Goal: Download file/media

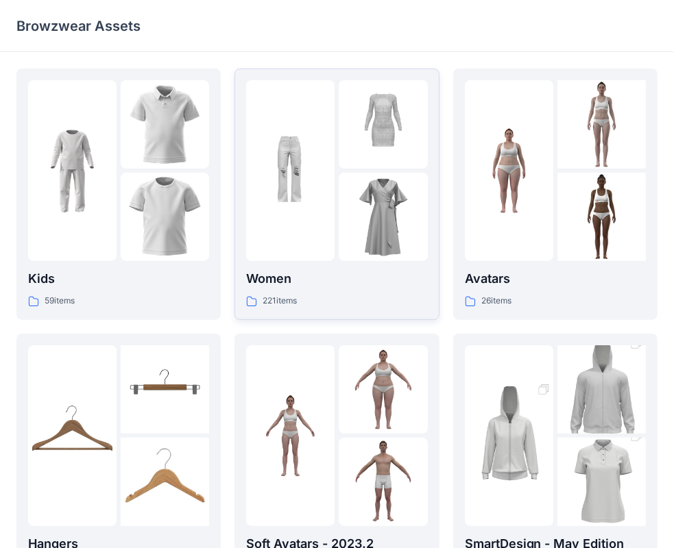
click at [310, 203] on img at bounding box center [290, 171] width 88 height 88
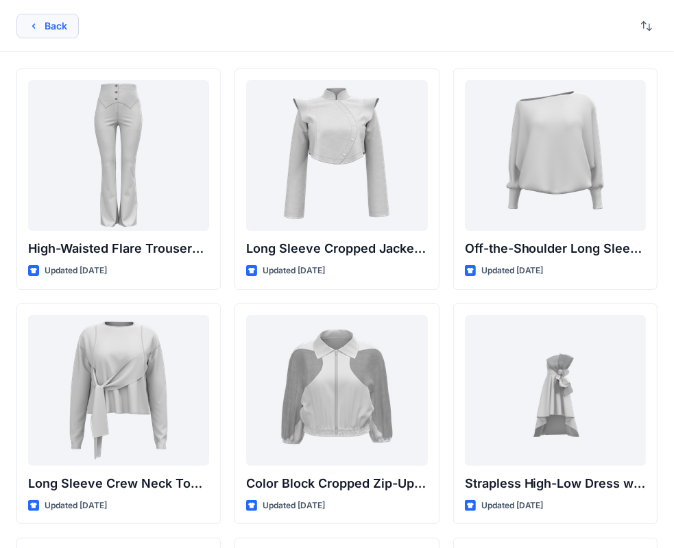
click at [47, 25] on button "Back" at bounding box center [47, 26] width 62 height 25
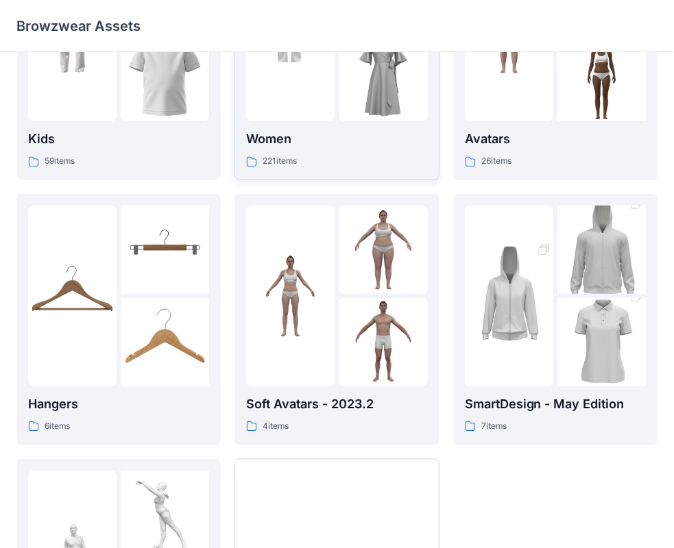
scroll to position [134, 0]
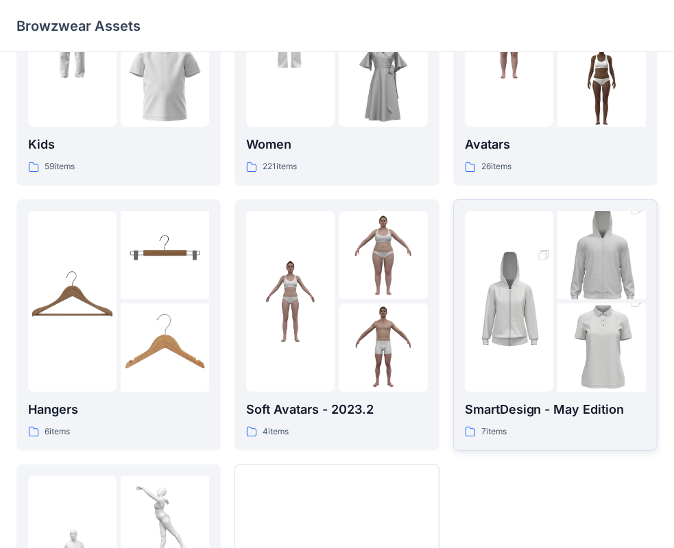
click at [521, 269] on img at bounding box center [509, 301] width 88 height 133
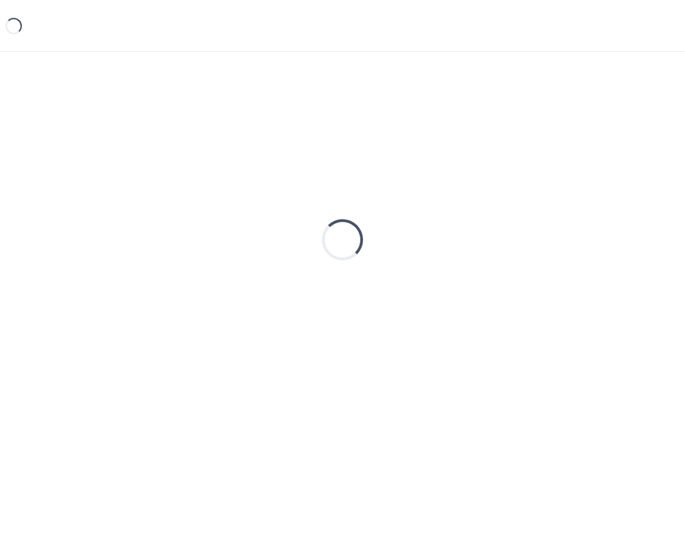
click at [521, 269] on div "Loading..." at bounding box center [342, 240] width 652 height 343
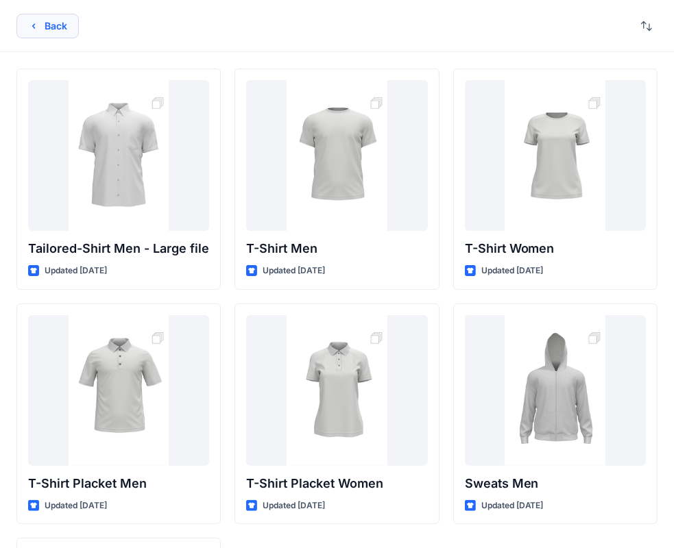
click at [60, 28] on button "Back" at bounding box center [47, 26] width 62 height 25
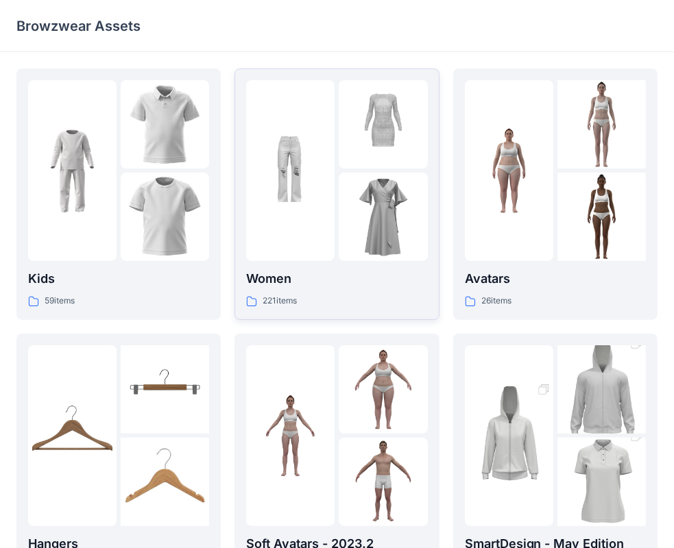
click at [395, 149] on img at bounding box center [382, 124] width 88 height 88
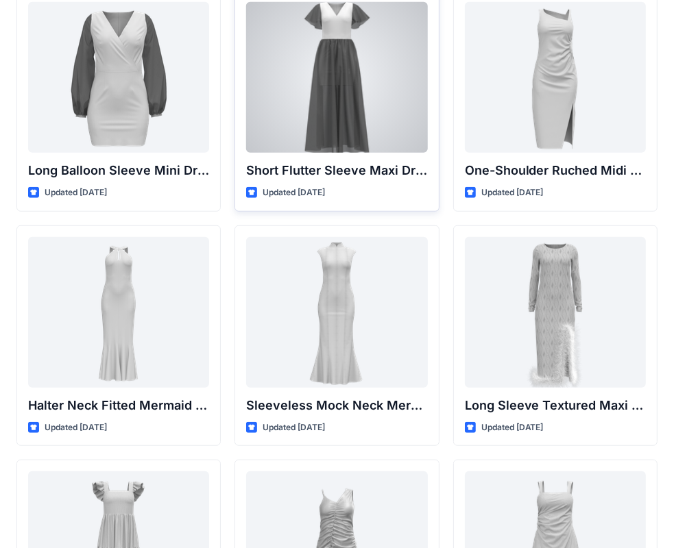
scroll to position [548, 0]
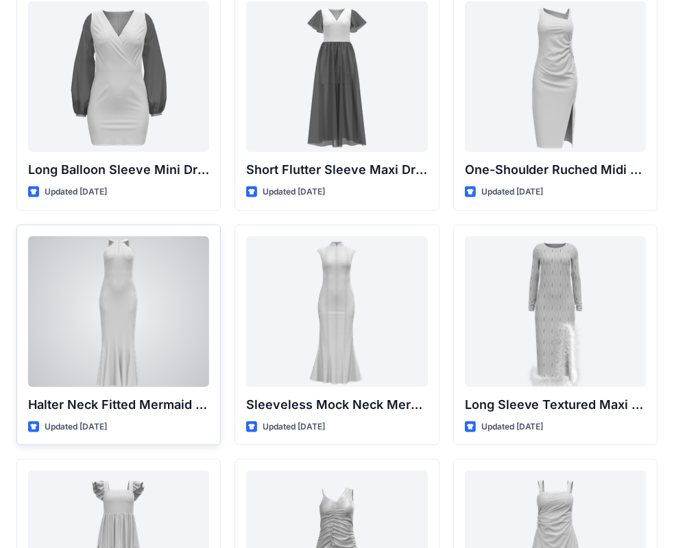
click at [144, 260] on div at bounding box center [118, 311] width 181 height 151
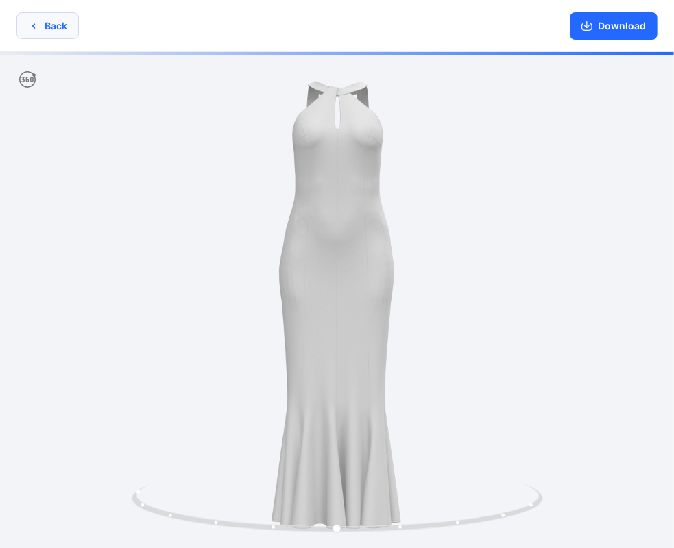
click at [42, 27] on button "Back" at bounding box center [47, 25] width 62 height 27
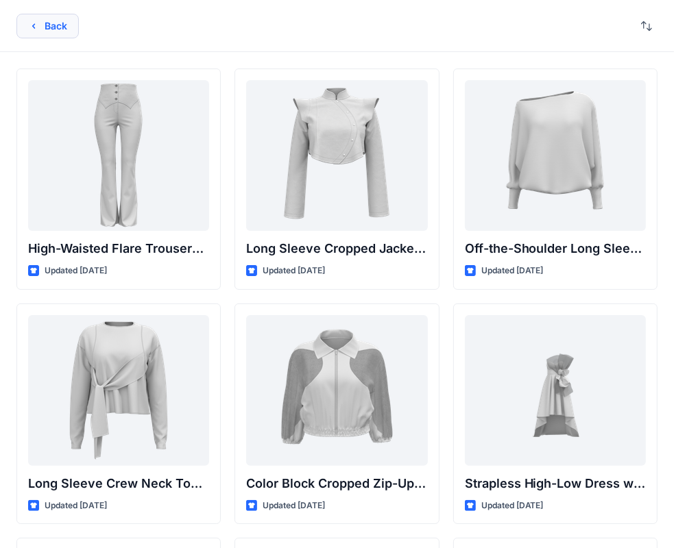
click at [43, 25] on button "Back" at bounding box center [47, 26] width 62 height 25
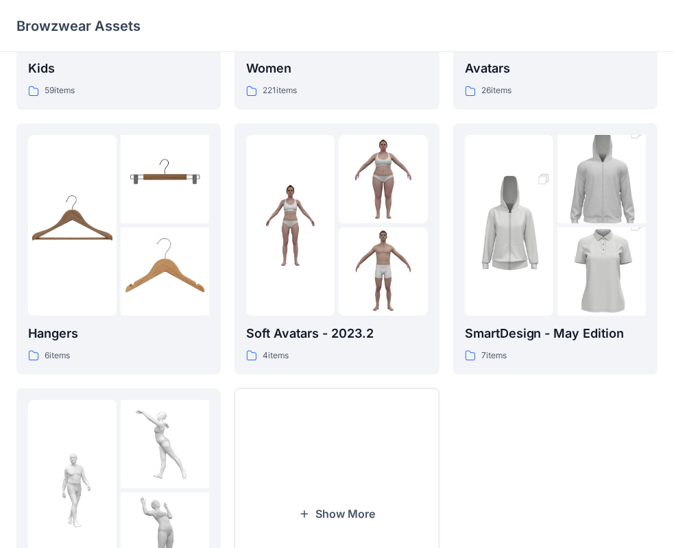
scroll to position [340, 0]
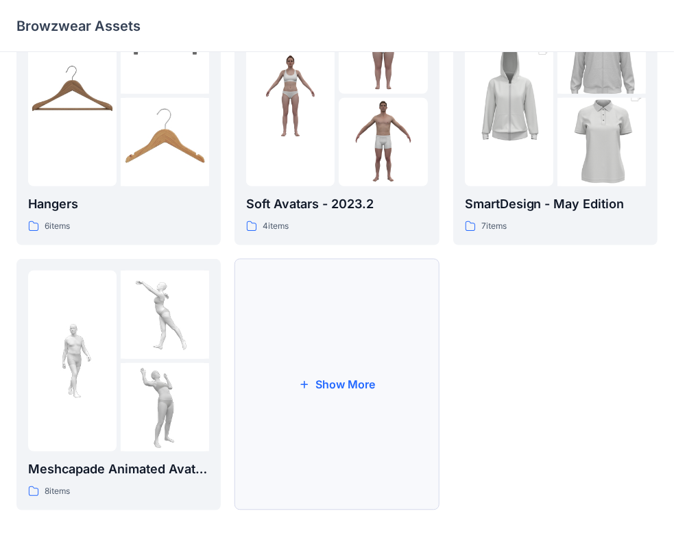
click at [310, 367] on button "Show More" at bounding box center [336, 384] width 204 height 251
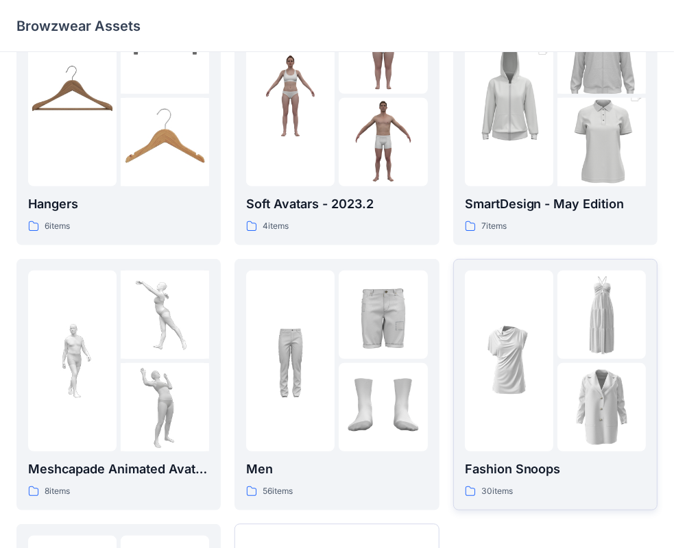
click at [560, 337] on div at bounding box center [601, 315] width 88 height 88
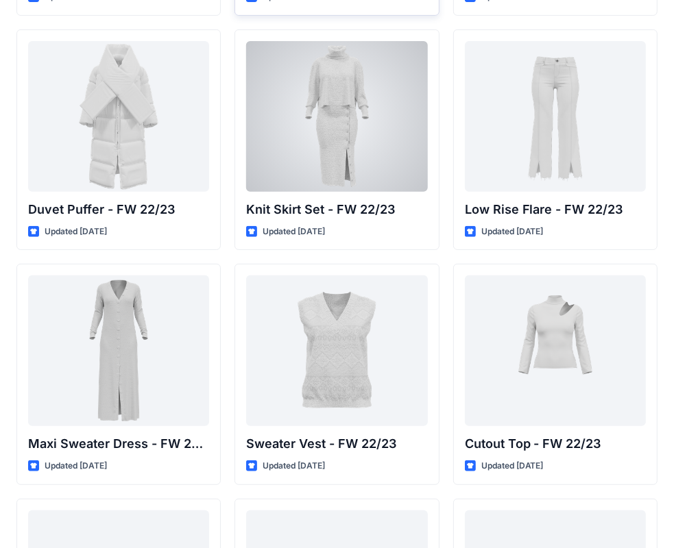
scroll to position [510, 0]
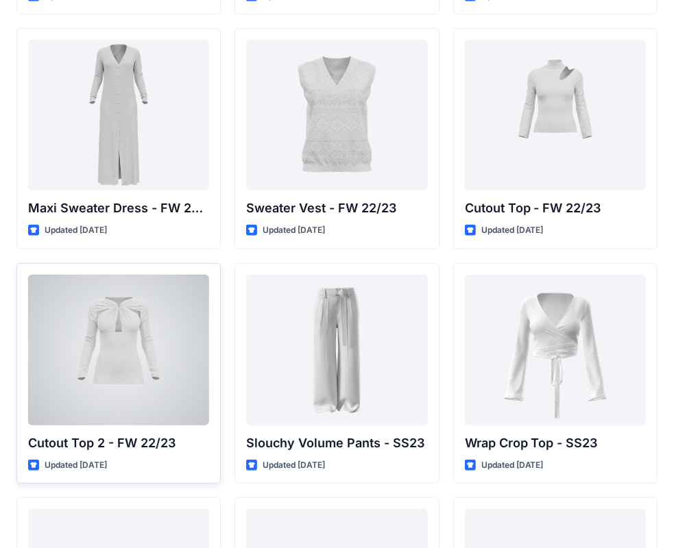
click at [96, 338] on div at bounding box center [118, 350] width 181 height 151
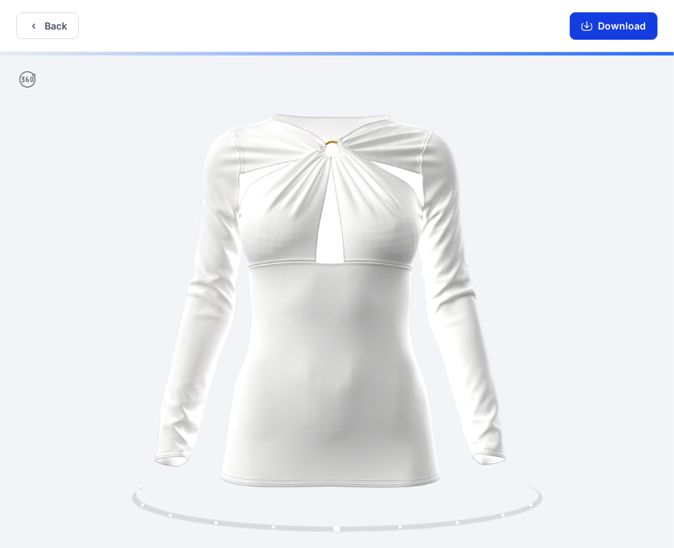
click at [612, 27] on button "Download" at bounding box center [613, 25] width 88 height 27
